Goal: Task Accomplishment & Management: Manage account settings

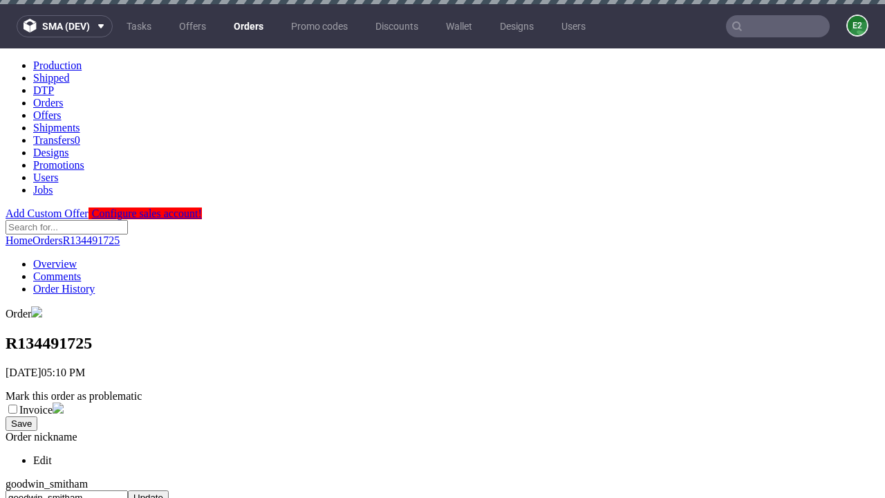
scroll to position [528, 0]
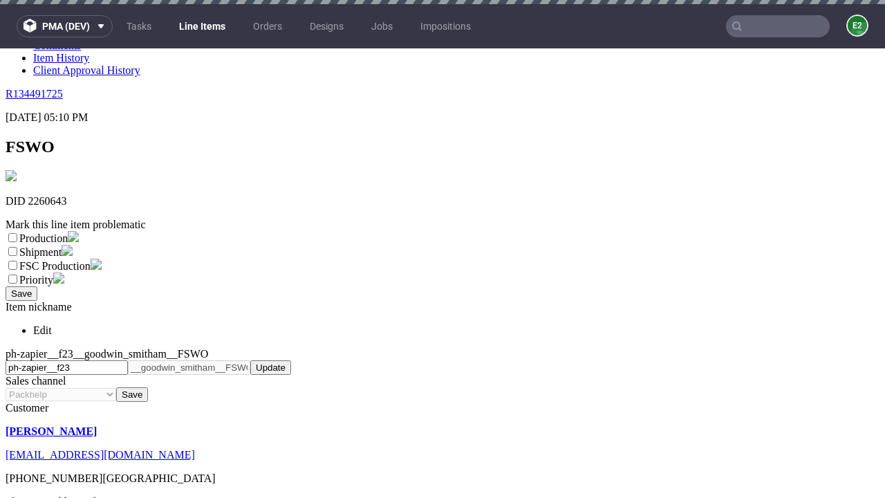
scroll to position [4, 0]
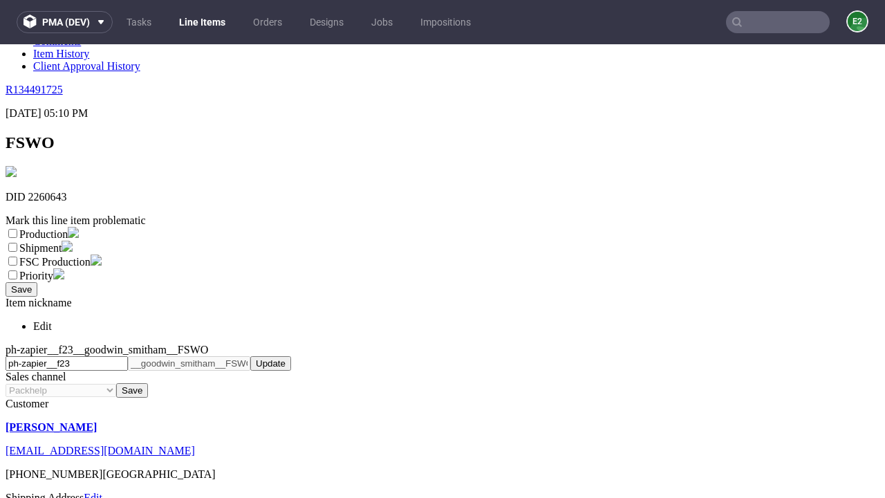
select select "dtp_ca_needed"
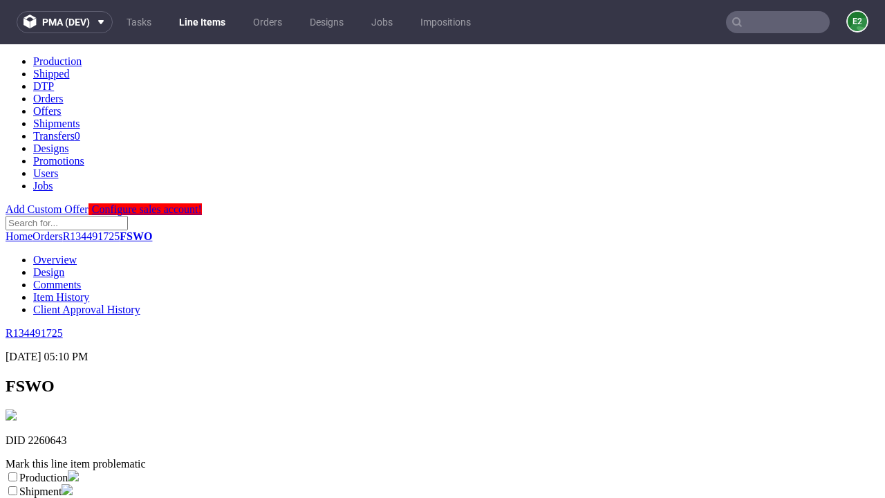
scroll to position [0, 0]
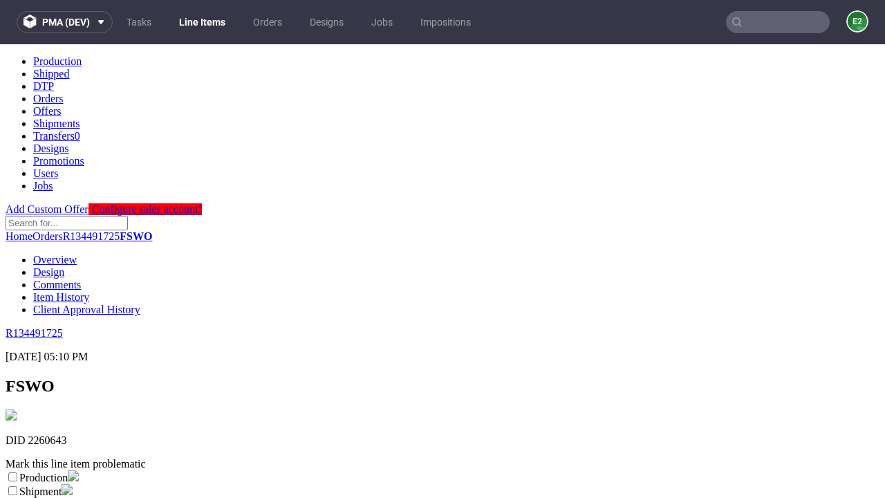
checkbox input "true"
